Goal: Navigation & Orientation: Find specific page/section

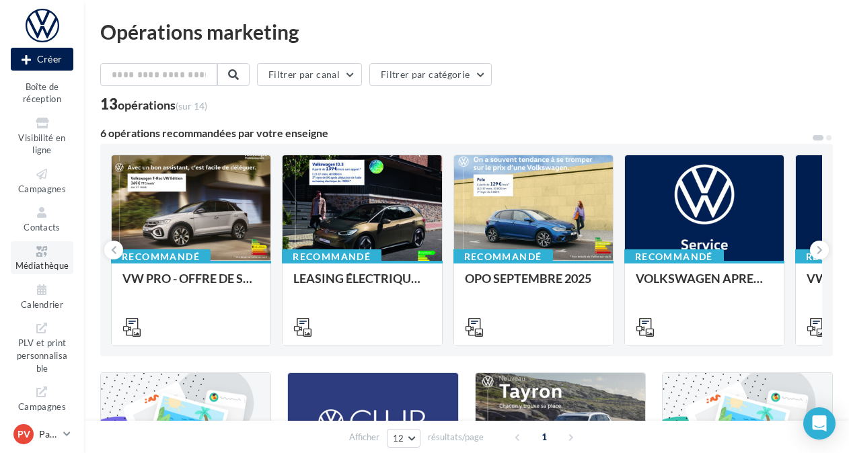
scroll to position [110, 0]
click at [53, 327] on icon at bounding box center [42, 324] width 54 height 15
